Goal: Information Seeking & Learning: Learn about a topic

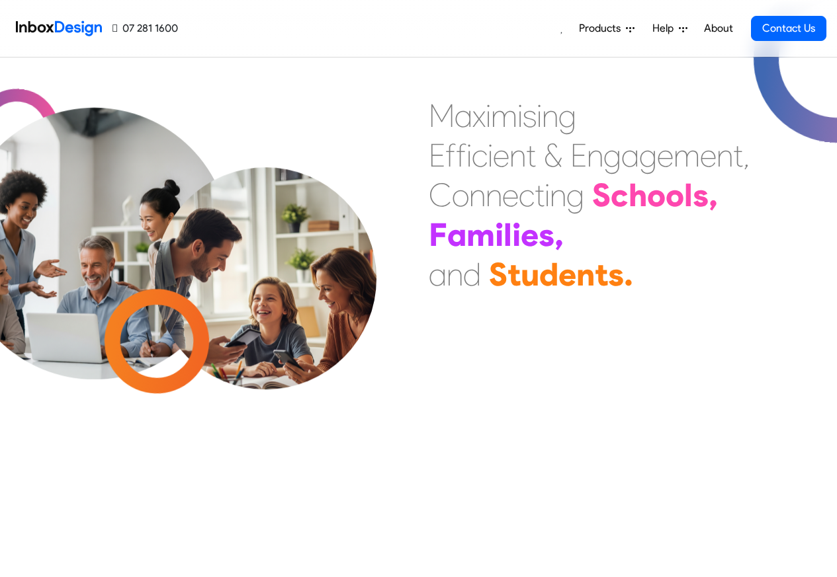
scroll to position [397, 0]
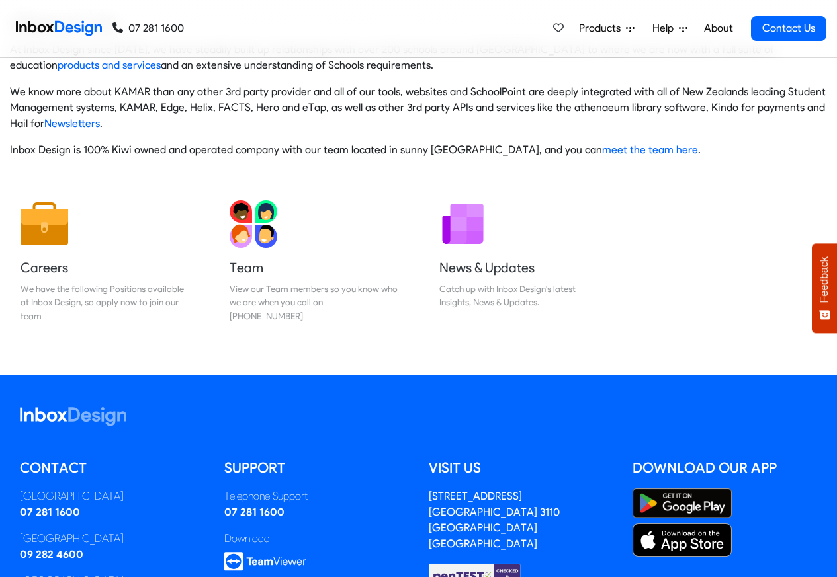
scroll to position [220, 0]
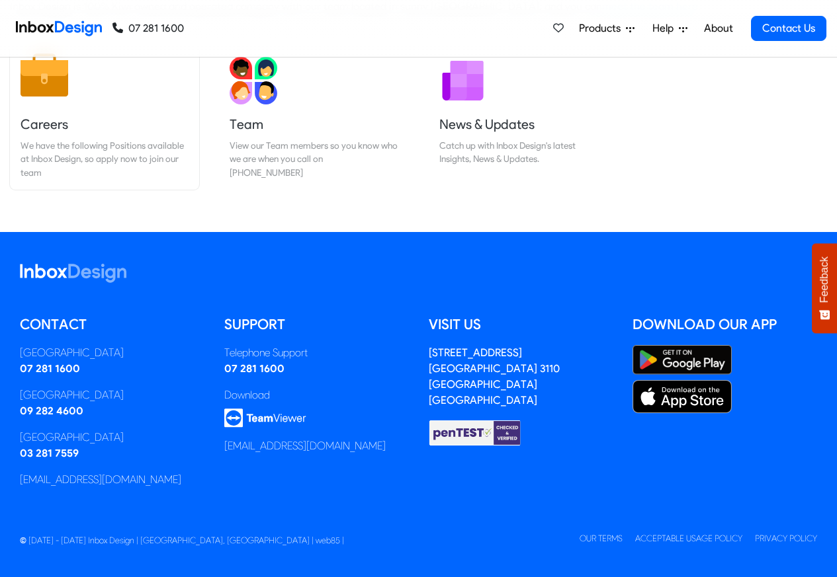
click at [28, 142] on div "We have the following Positions available at Inbox Design, so apply now to join…" at bounding box center [105, 159] width 168 height 40
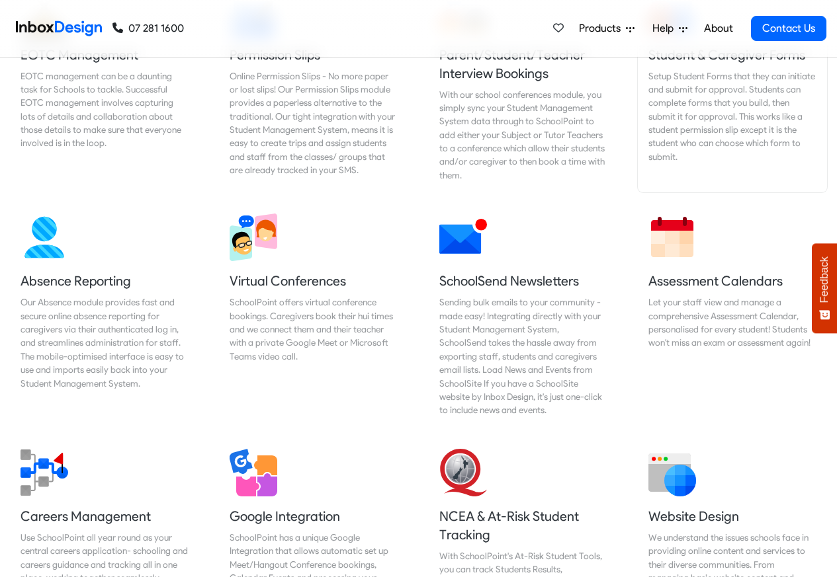
scroll to position [952, 0]
